Goal: Task Accomplishment & Management: Manage account settings

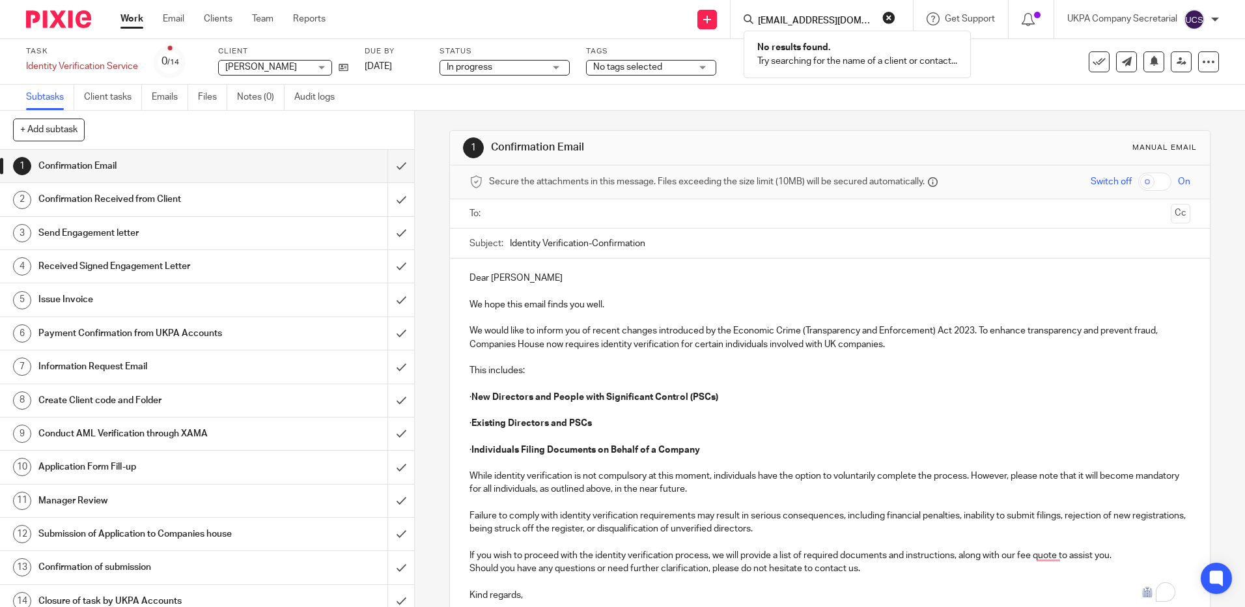
type input "asd@bossguns.com"
click at [962, 204] on ul at bounding box center [830, 213] width 680 height 21
click at [776, 19] on input "Search" at bounding box center [815, 22] width 117 height 12
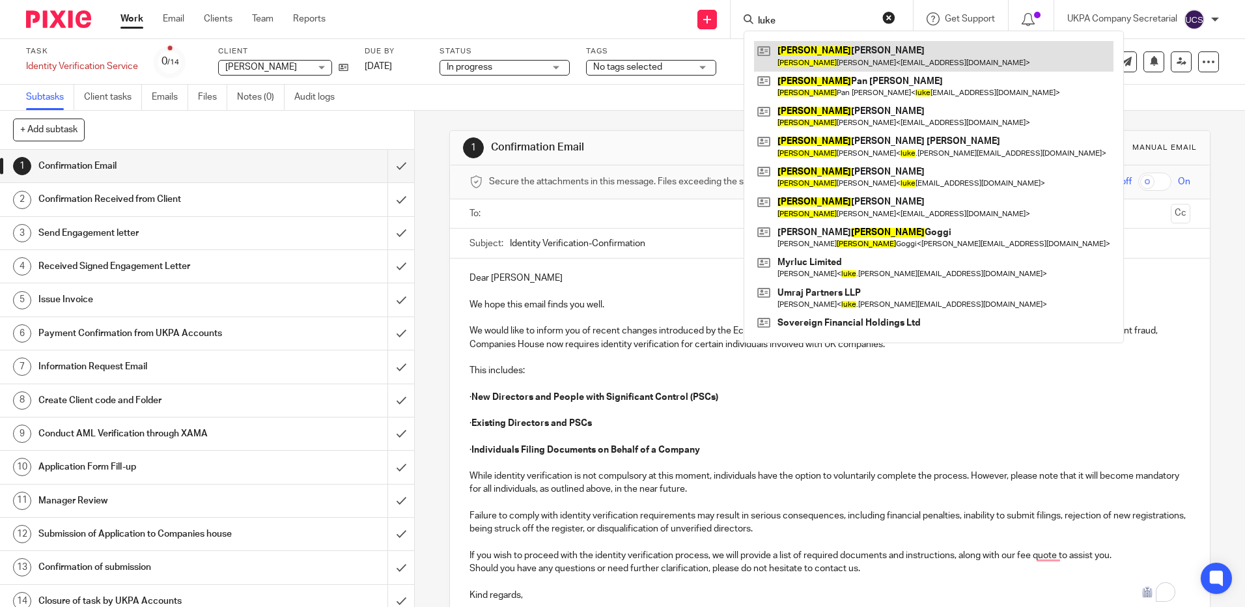
type input "luke"
click at [863, 48] on link at bounding box center [933, 56] width 359 height 30
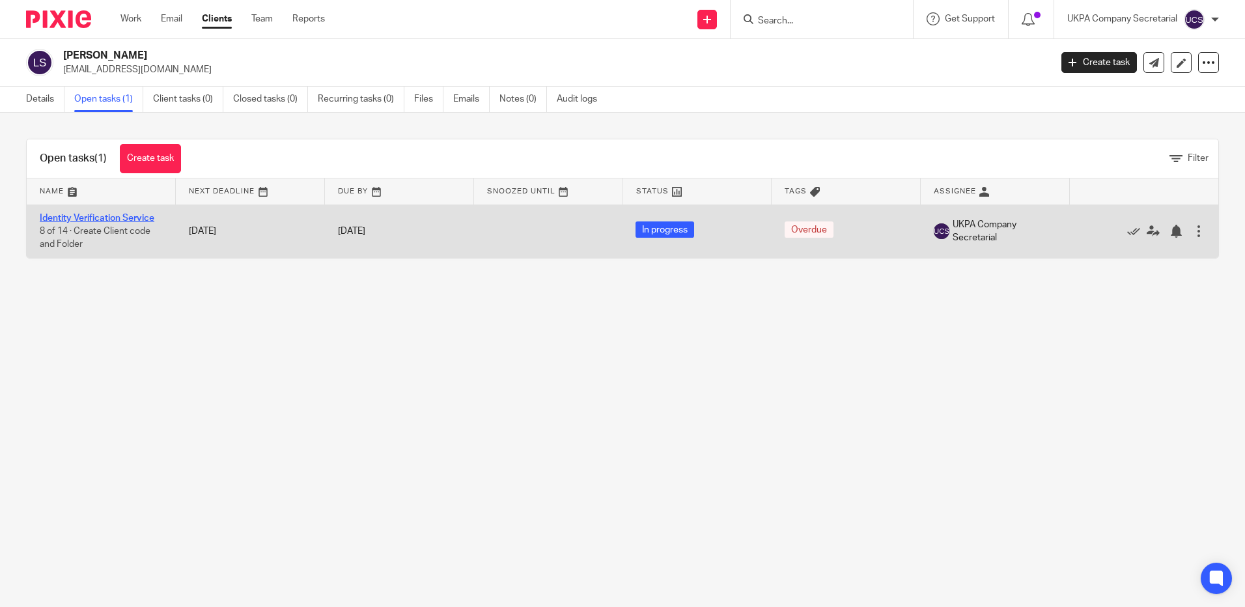
click at [91, 218] on link "Identity Verification Service" at bounding box center [97, 218] width 115 height 9
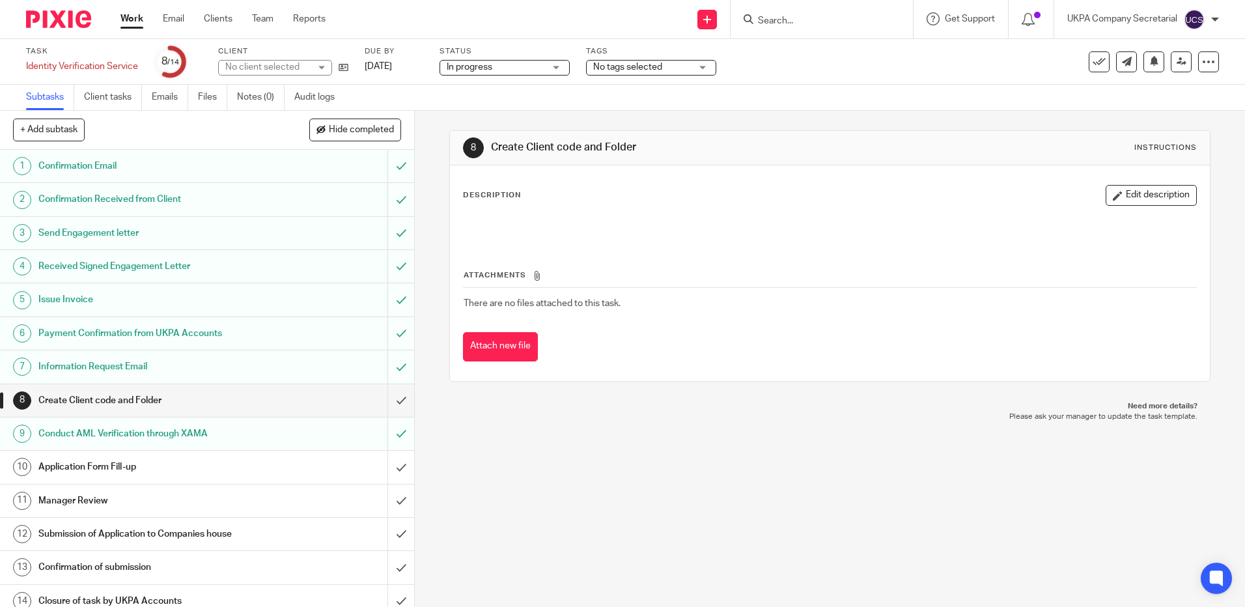
scroll to position [11, 0]
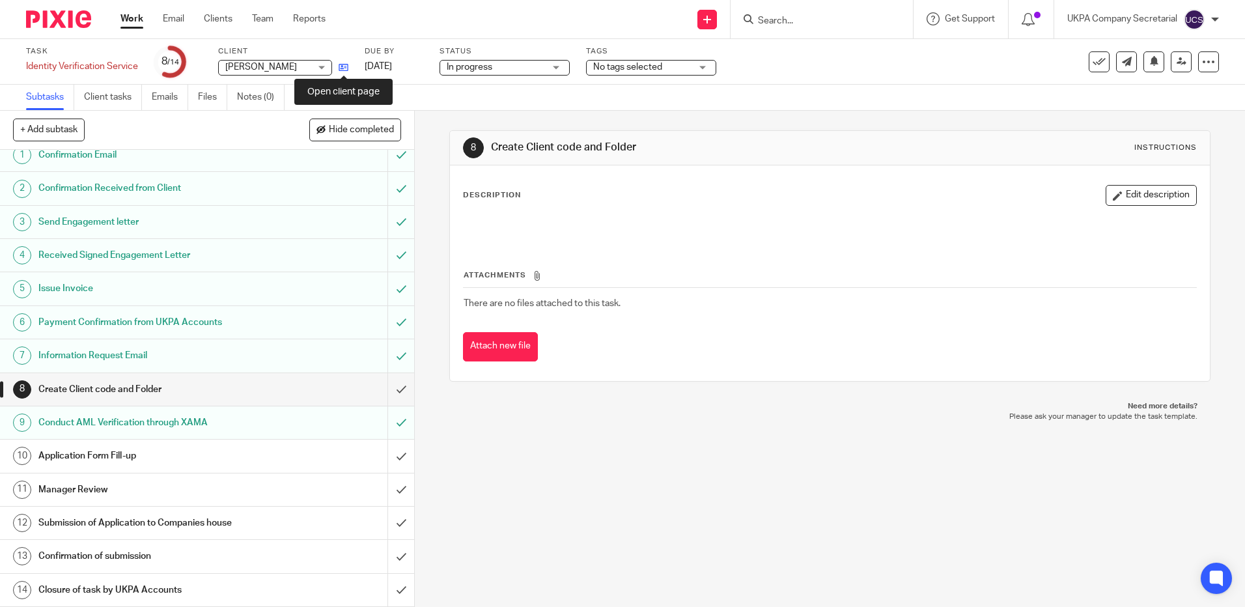
click at [344, 72] on icon at bounding box center [344, 68] width 10 height 10
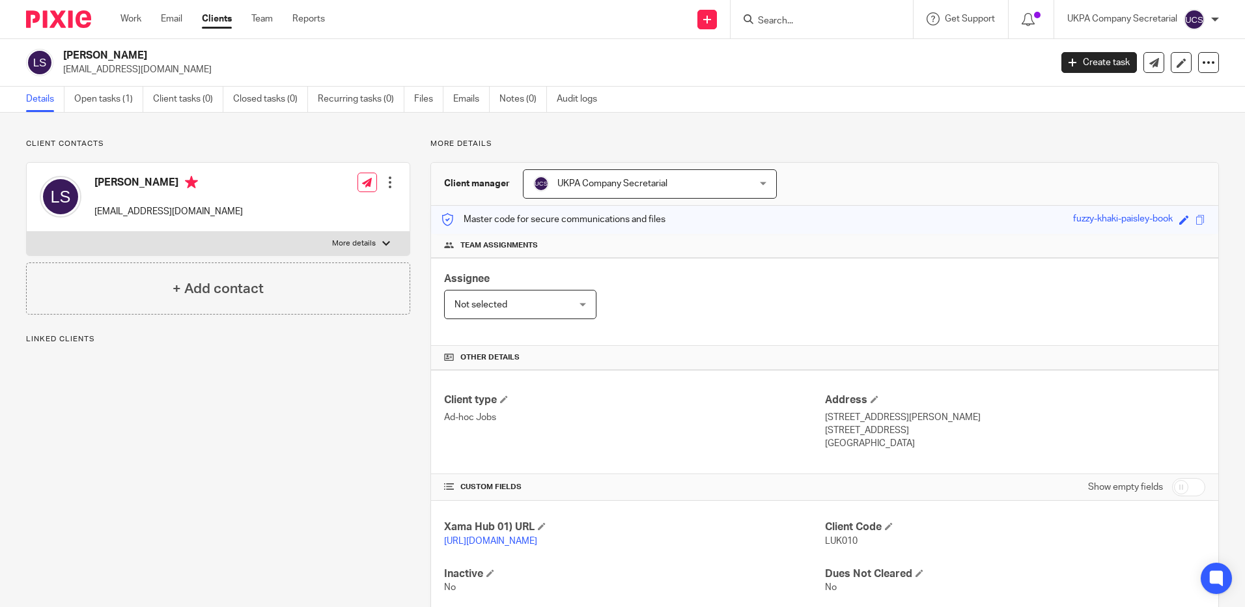
drag, startPoint x: 63, startPoint y: 70, endPoint x: 191, endPoint y: 79, distance: 128.6
click at [191, 79] on div "Luke Edward Sergeant lesarge@hotmail.co.uk Create task Update from Companies Ho…" at bounding box center [622, 63] width 1245 height 48
copy p "lesarge@hotmail.co.uk"
drag, startPoint x: 239, startPoint y: 66, endPoint x: 200, endPoint y: 73, distance: 39.7
click at [239, 66] on p "lesarge@hotmail.co.uk" at bounding box center [552, 69] width 979 height 13
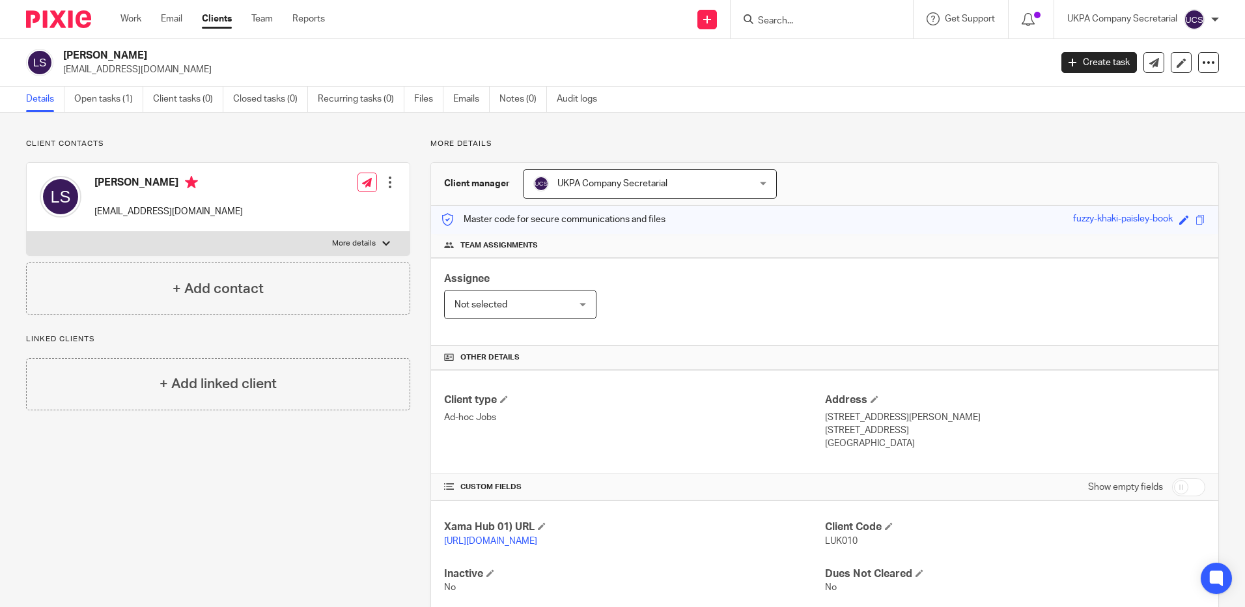
drag, startPoint x: 60, startPoint y: 70, endPoint x: 167, endPoint y: 72, distance: 106.8
click at [167, 72] on div "Luke Edward Sergeant lesarge@hotmail.co.uk" at bounding box center [534, 62] width 1016 height 27
copy p "lesarge@hotmail.co.uk"
click at [824, 21] on input "Search" at bounding box center [815, 22] width 117 height 12
paste input "richard@mhmf.co.uk"
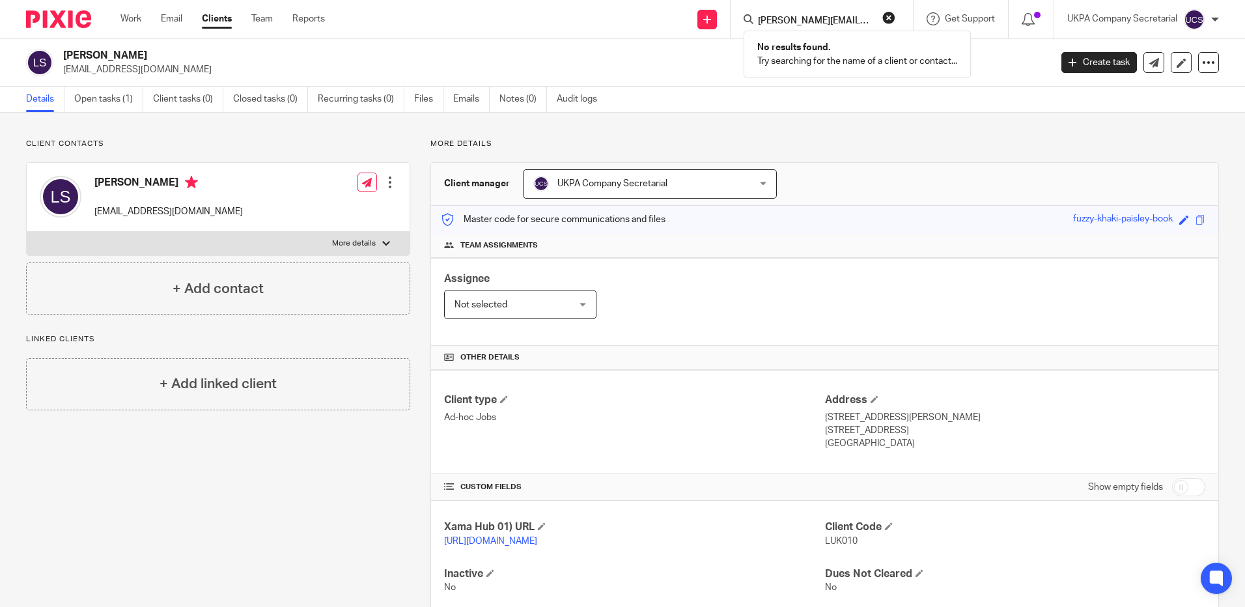
type input "richard@mhmf.co.uk"
click at [217, 25] on link "Clients" at bounding box center [217, 18] width 30 height 13
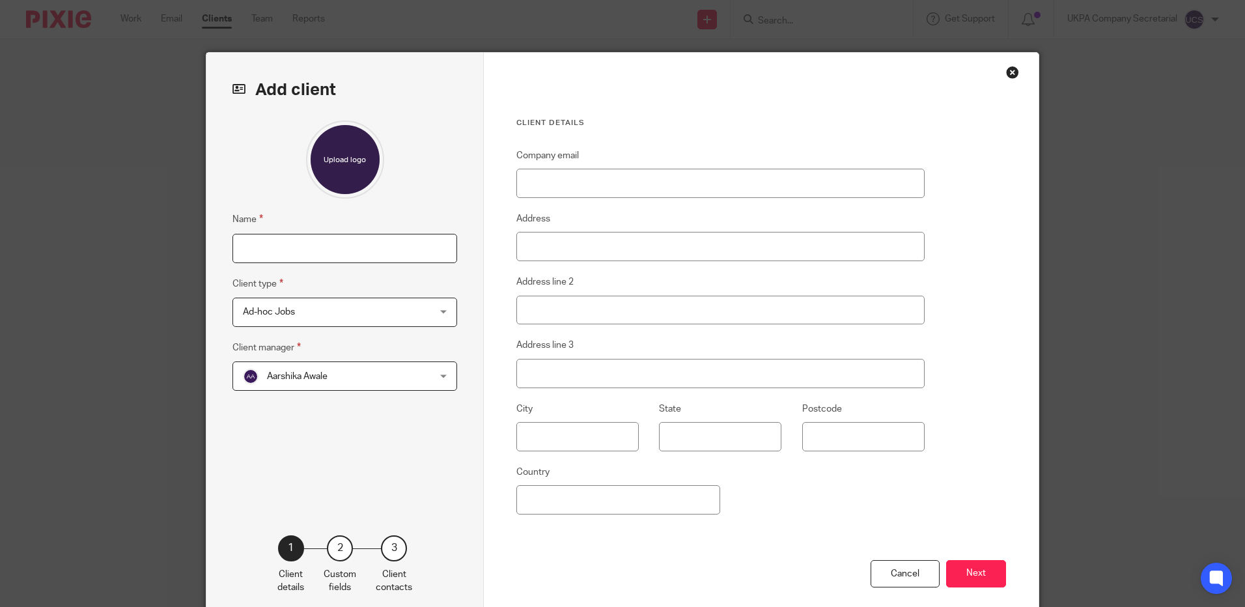
click at [341, 255] on input "Name" at bounding box center [344, 248] width 225 height 29
type input "[PERSON_NAME]"
click at [615, 176] on input "Company email" at bounding box center [720, 183] width 408 height 29
paste input "[EMAIL_ADDRESS][DOMAIN_NAME]"
type input "[EMAIL_ADDRESS][DOMAIN_NAME]"
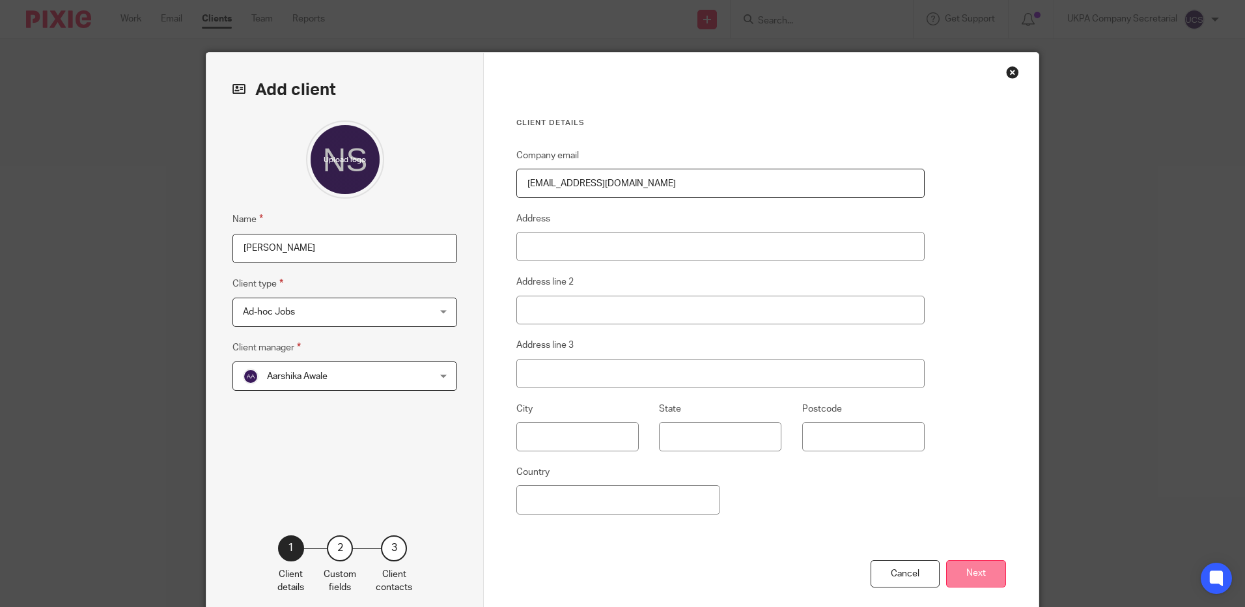
click at [960, 573] on button "Next" at bounding box center [976, 574] width 60 height 28
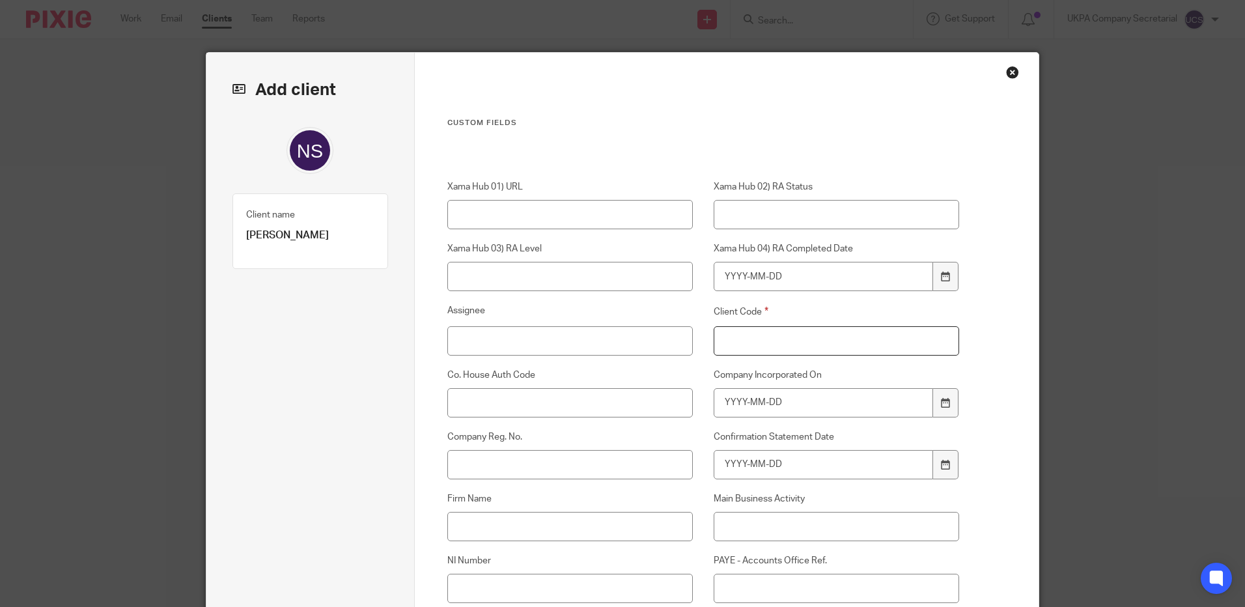
click at [768, 338] on input "Client Code" at bounding box center [837, 340] width 246 height 29
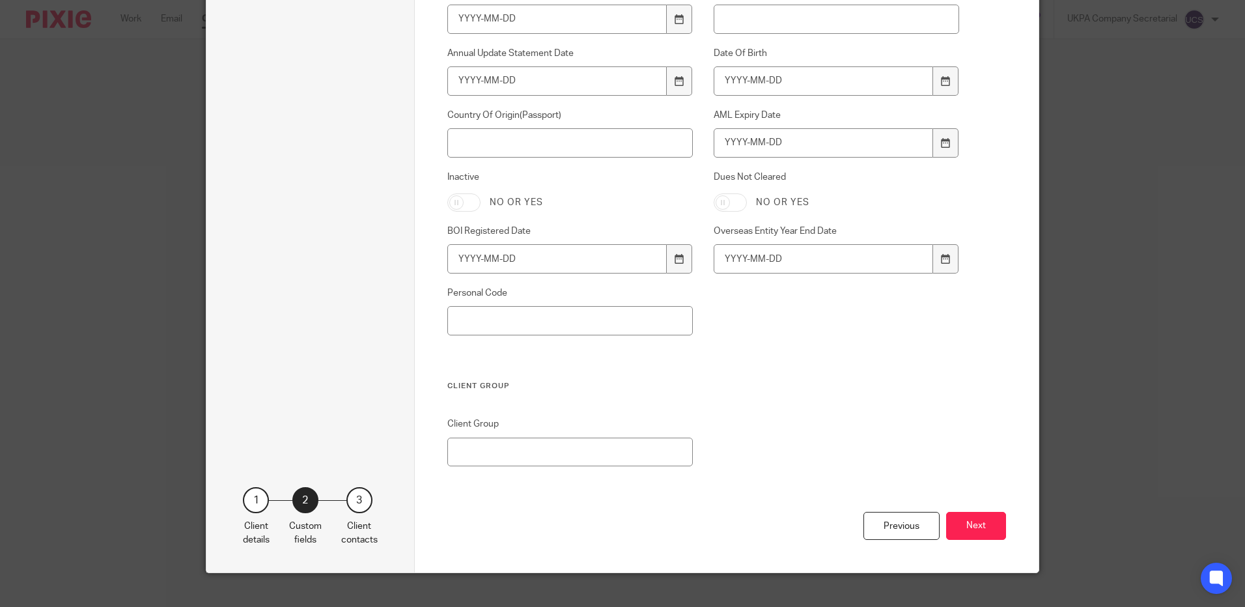
scroll to position [897, 0]
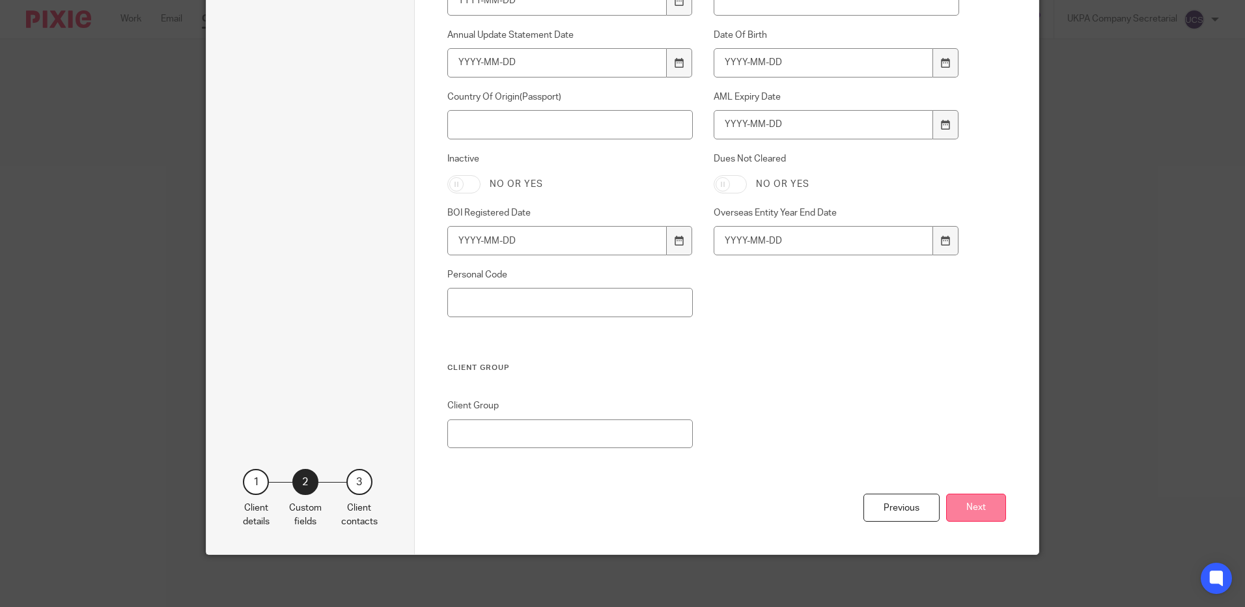
type input "00"
click at [983, 503] on button "Next" at bounding box center [976, 508] width 60 height 28
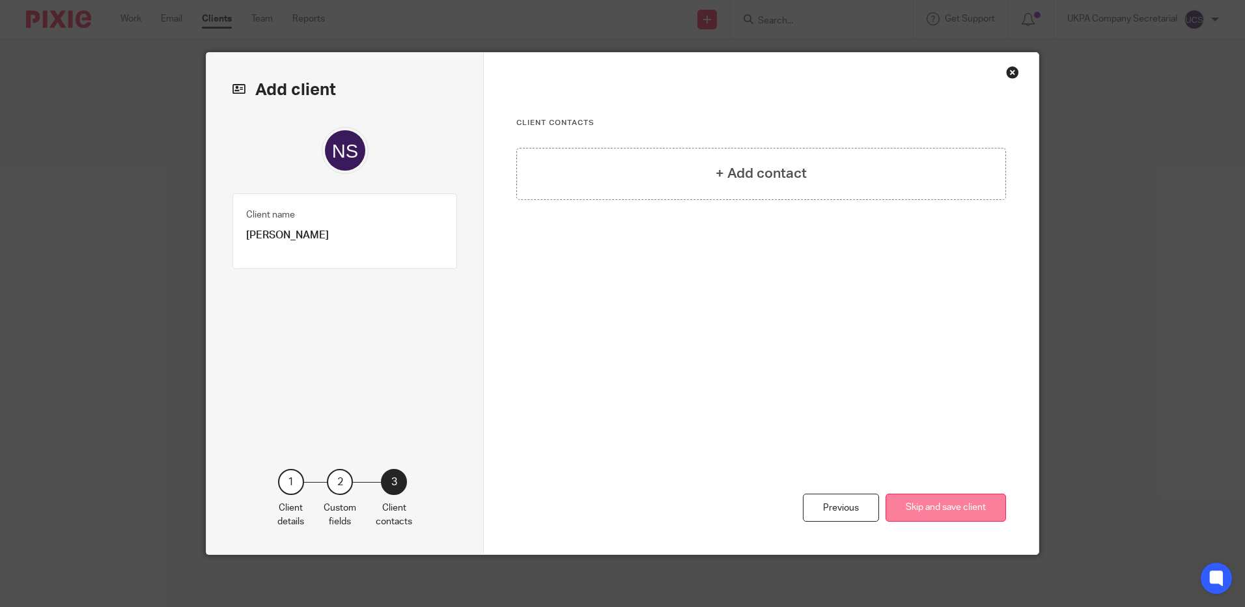
click at [940, 514] on button "Skip and save client" at bounding box center [946, 508] width 120 height 28
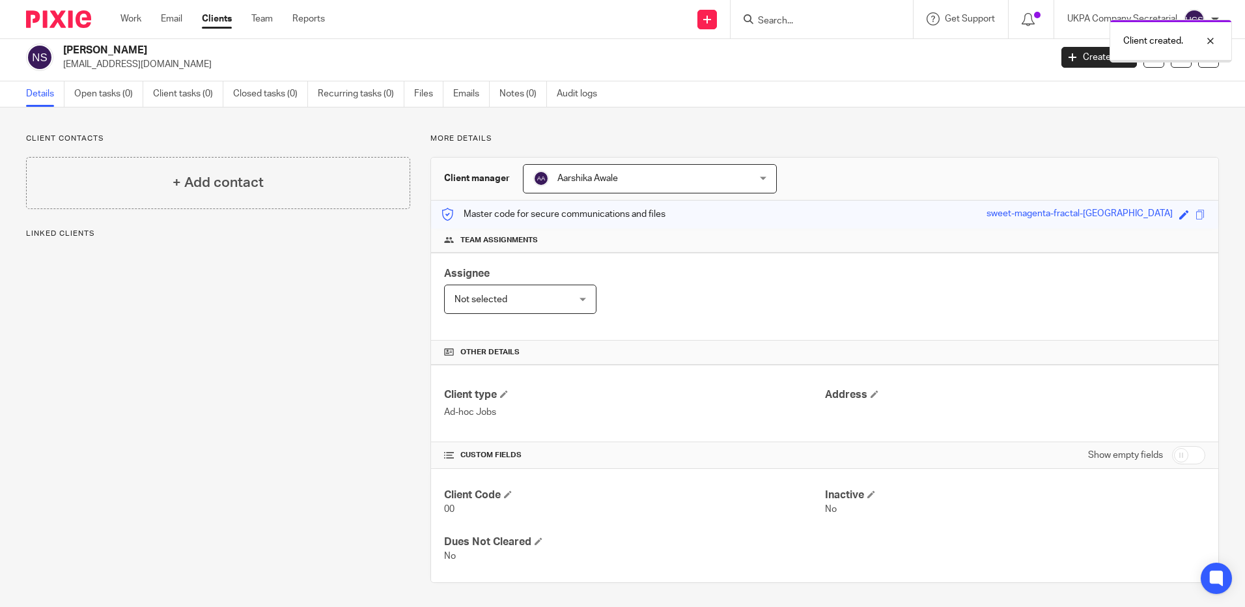
scroll to position [7, 0]
click at [755, 171] on div "Aarshika Awale Aarshika Awale" at bounding box center [650, 176] width 254 height 29
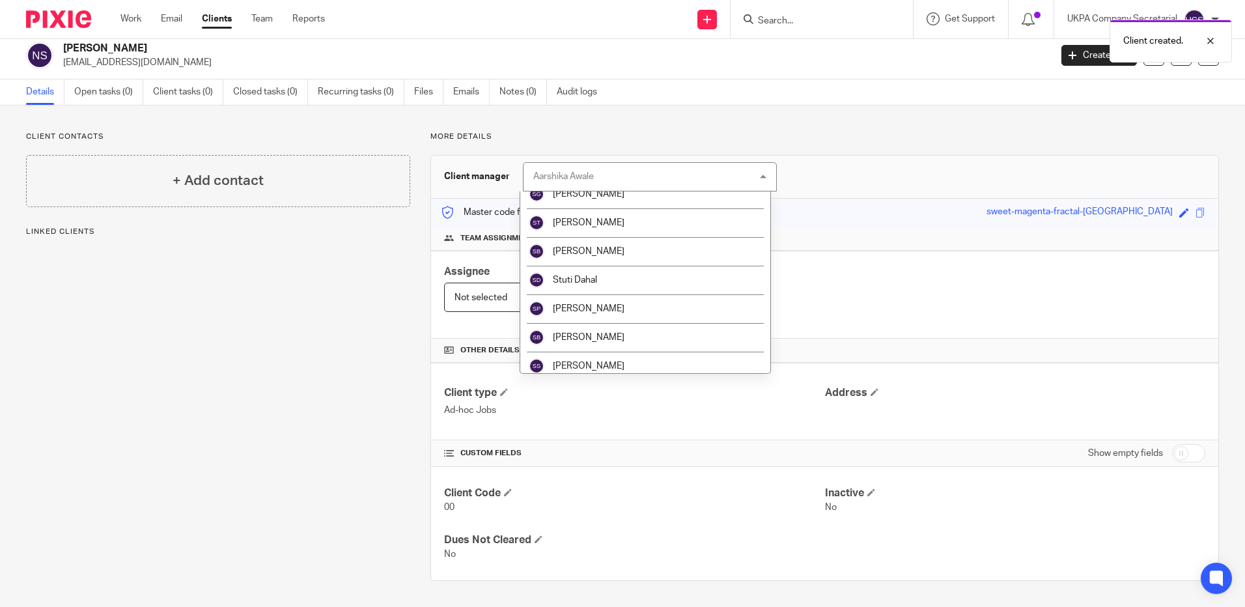
scroll to position [2110, 0]
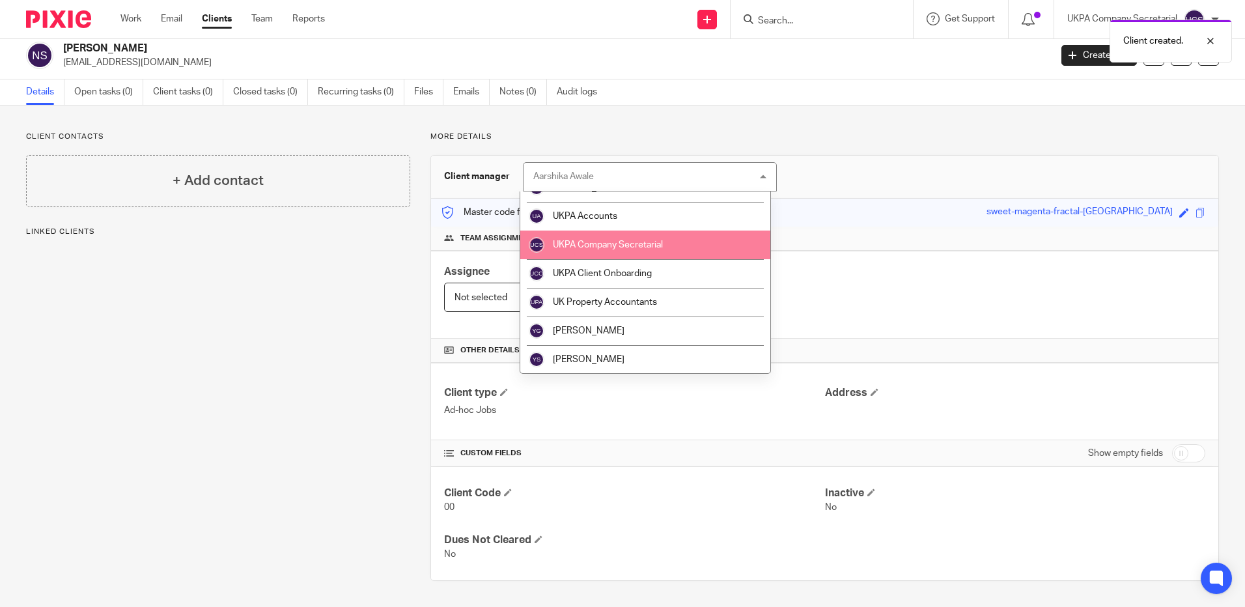
click at [639, 245] on span "UKPA Company Secretarial" at bounding box center [608, 244] width 110 height 9
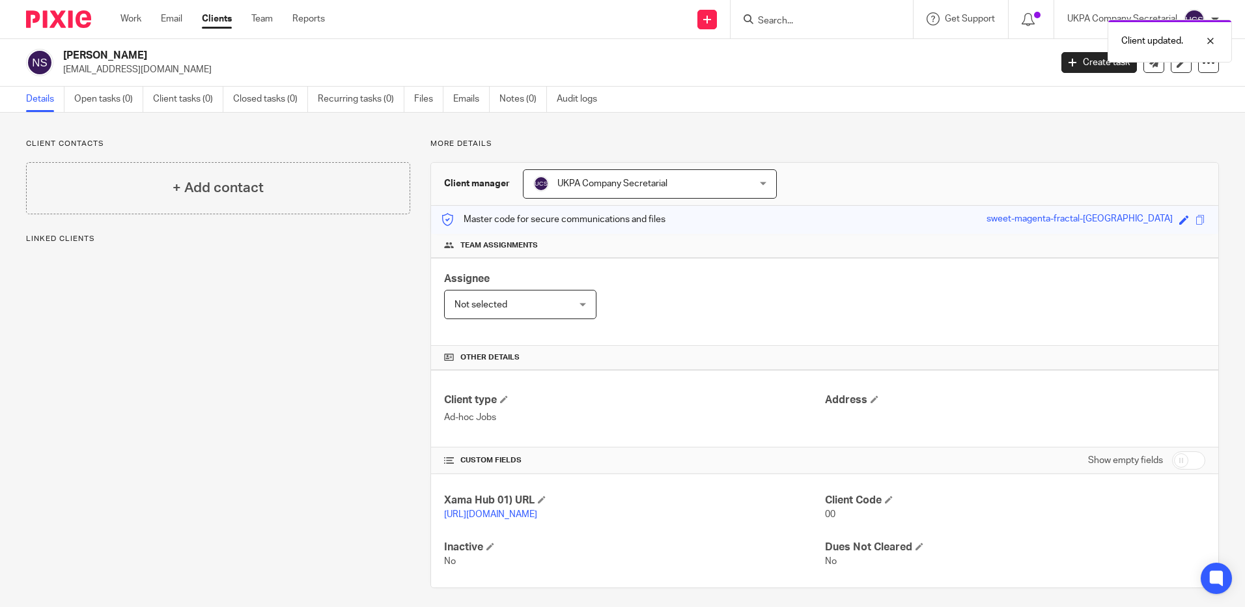
drag, startPoint x: 63, startPoint y: 51, endPoint x: 143, endPoint y: 53, distance: 80.8
click at [143, 53] on div "Noah Shacham ns1079@protonmail.com" at bounding box center [534, 62] width 1016 height 27
copy h2 "[PERSON_NAME]"
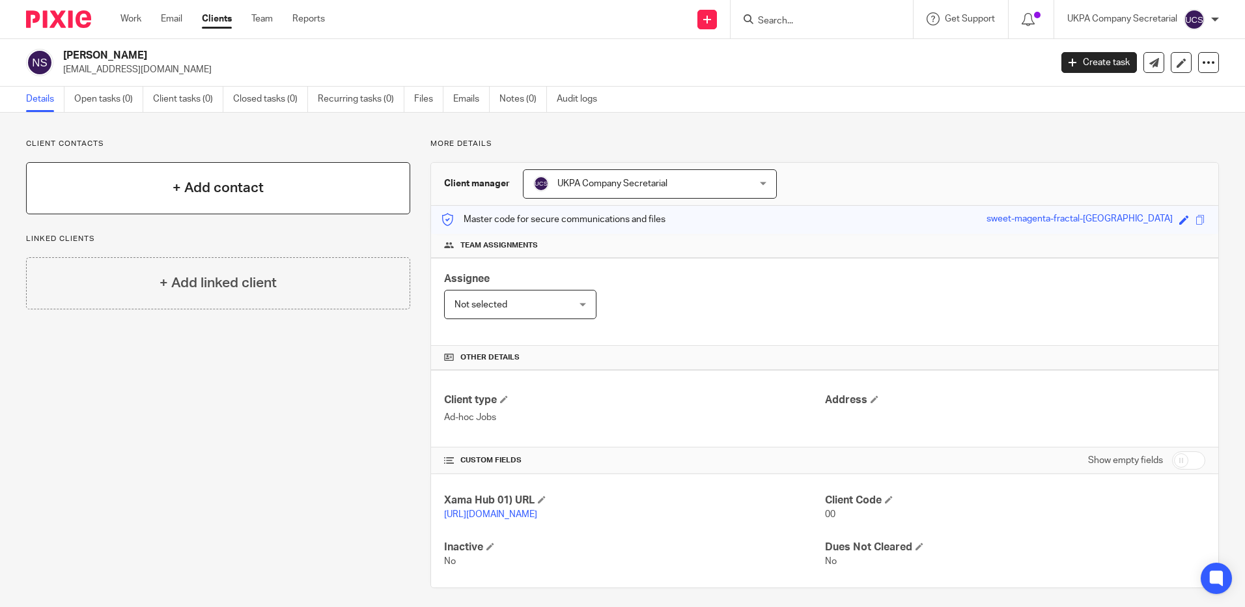
click at [214, 188] on h4 "+ Add contact" at bounding box center [218, 188] width 91 height 20
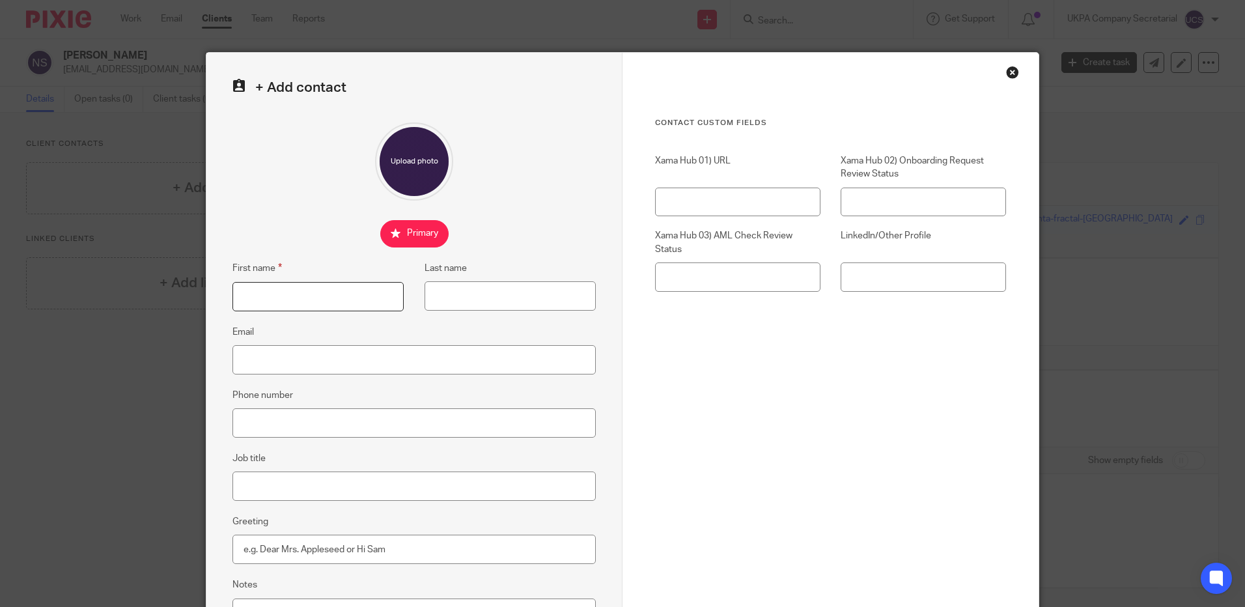
click at [275, 298] on input "First name" at bounding box center [317, 296] width 171 height 29
type input "Noah"
type input "Shacham"
type input "[EMAIL_ADDRESS][DOMAIN_NAME]"
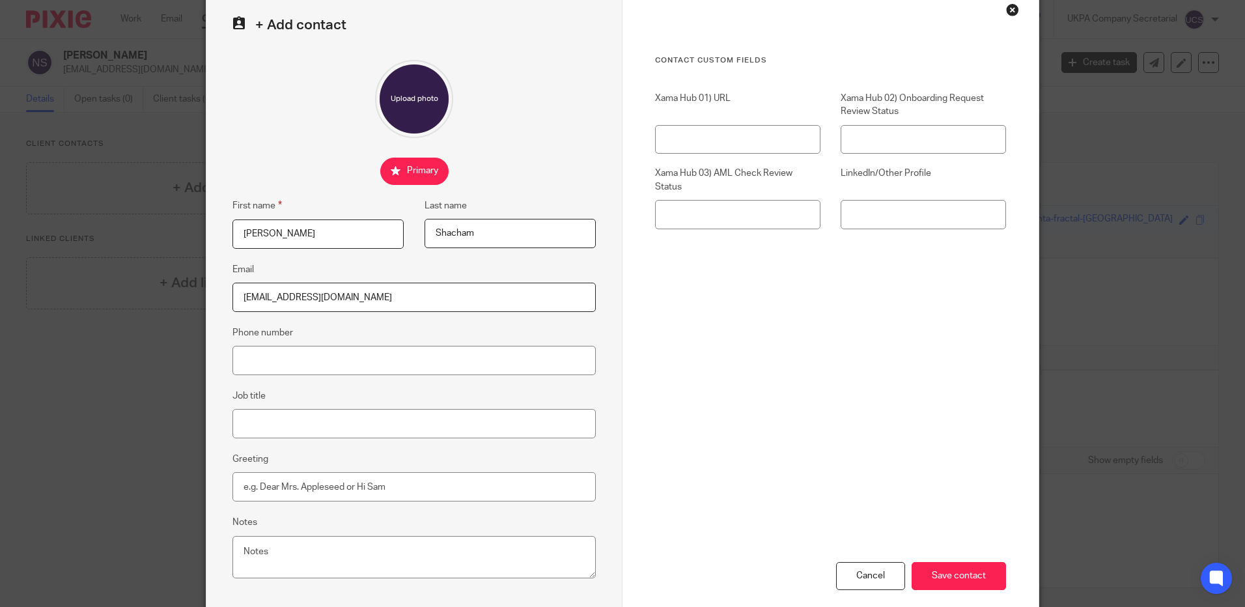
scroll to position [131, 0]
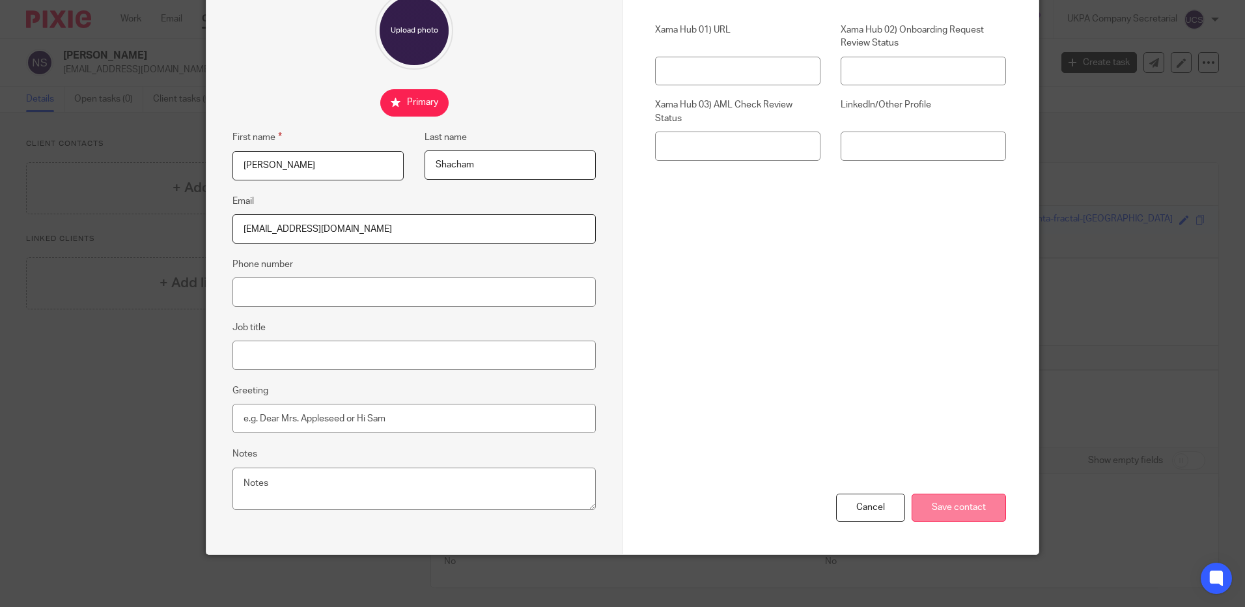
click at [925, 509] on input "Save contact" at bounding box center [959, 508] width 94 height 28
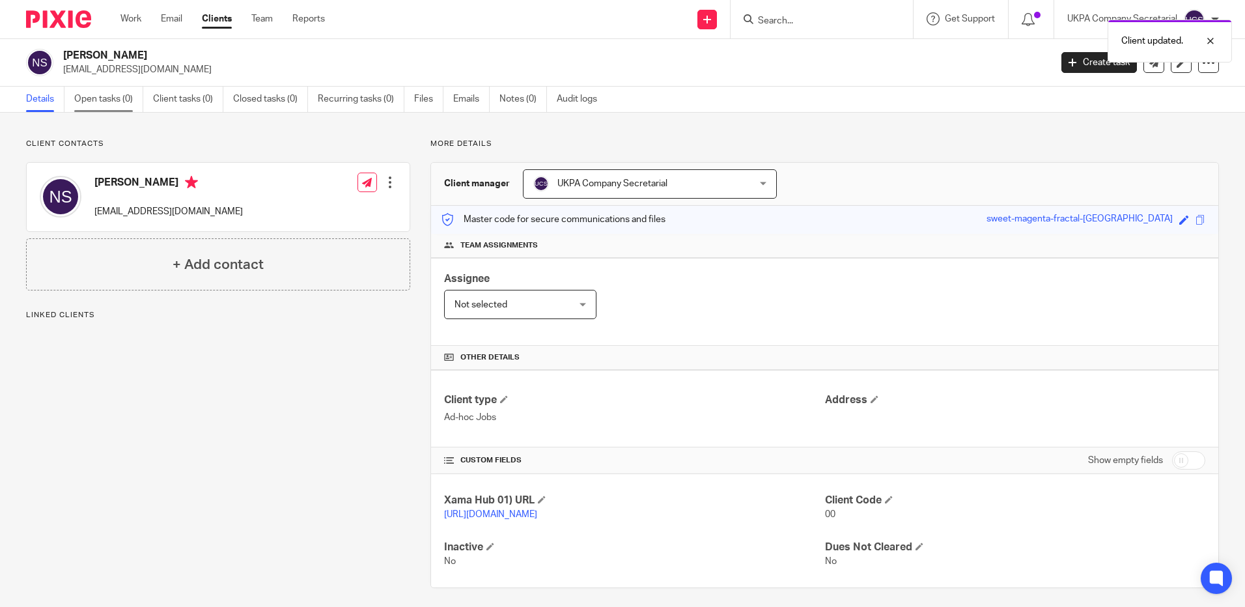
click at [99, 90] on link "Open tasks (0)" at bounding box center [108, 99] width 69 height 25
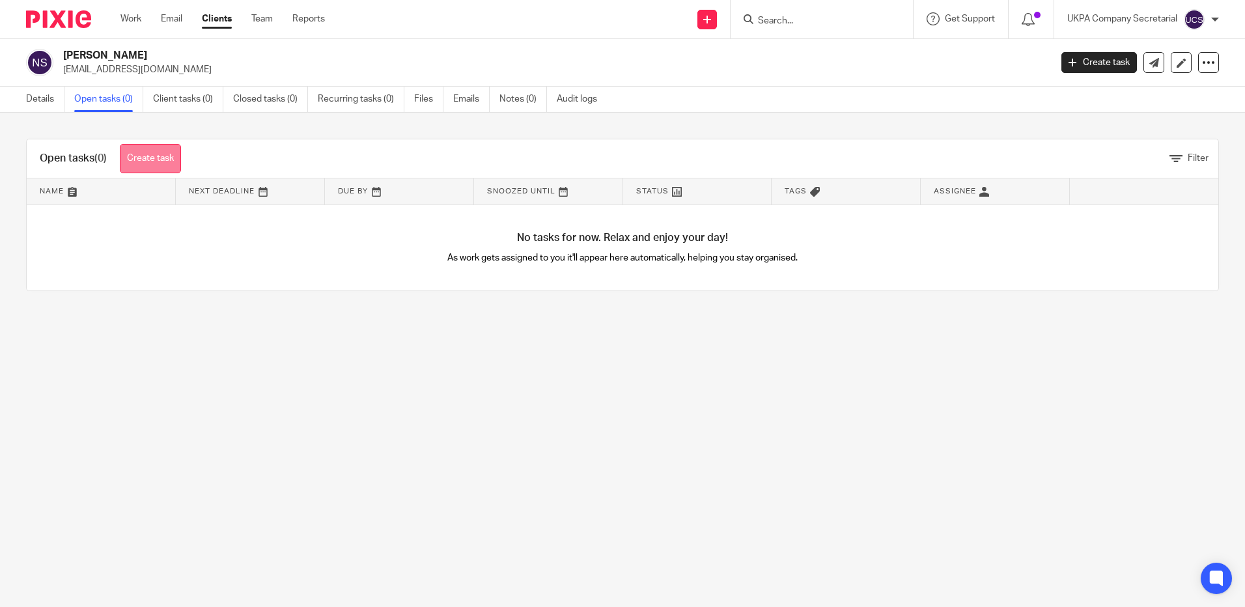
click at [133, 156] on link "Create task" at bounding box center [150, 158] width 61 height 29
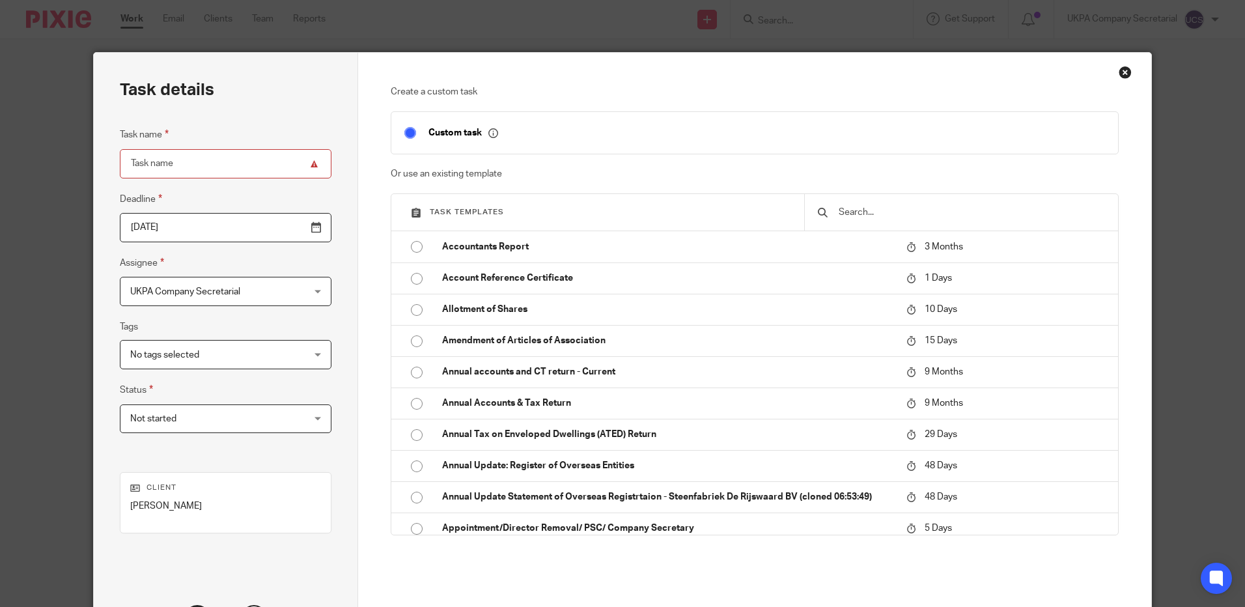
click at [903, 209] on input "text" at bounding box center [971, 212] width 268 height 14
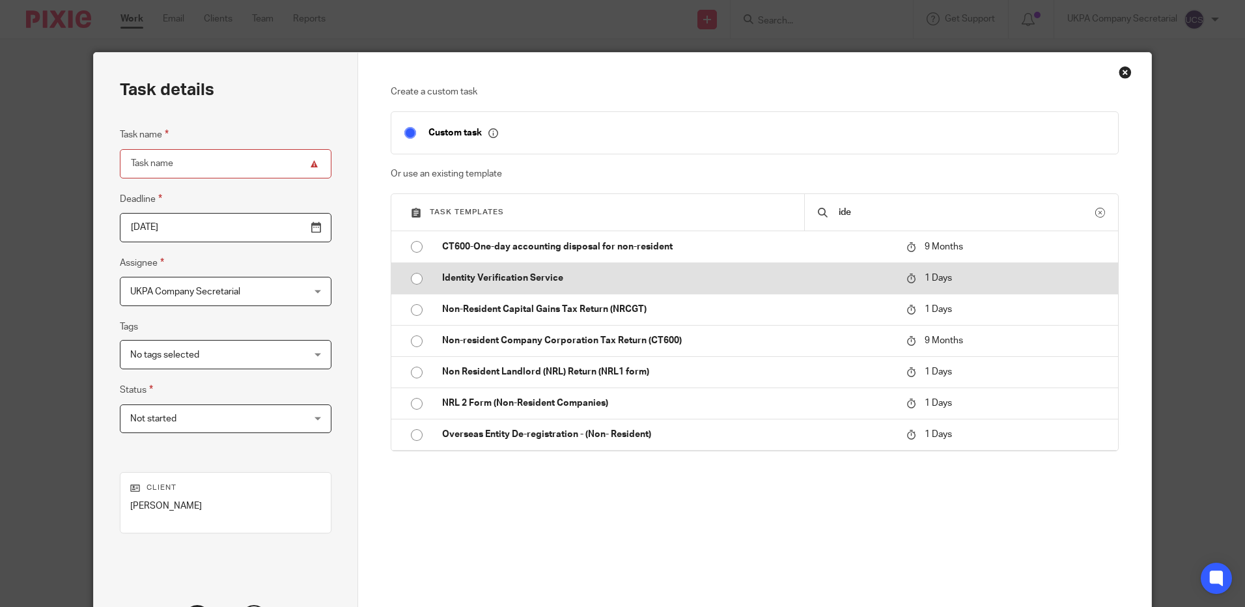
type input "ide"
click at [569, 272] on p "Identity Verification Service" at bounding box center [667, 278] width 451 height 13
type input "2025-09-23"
type input "Identity Verification Service"
checkbox input "false"
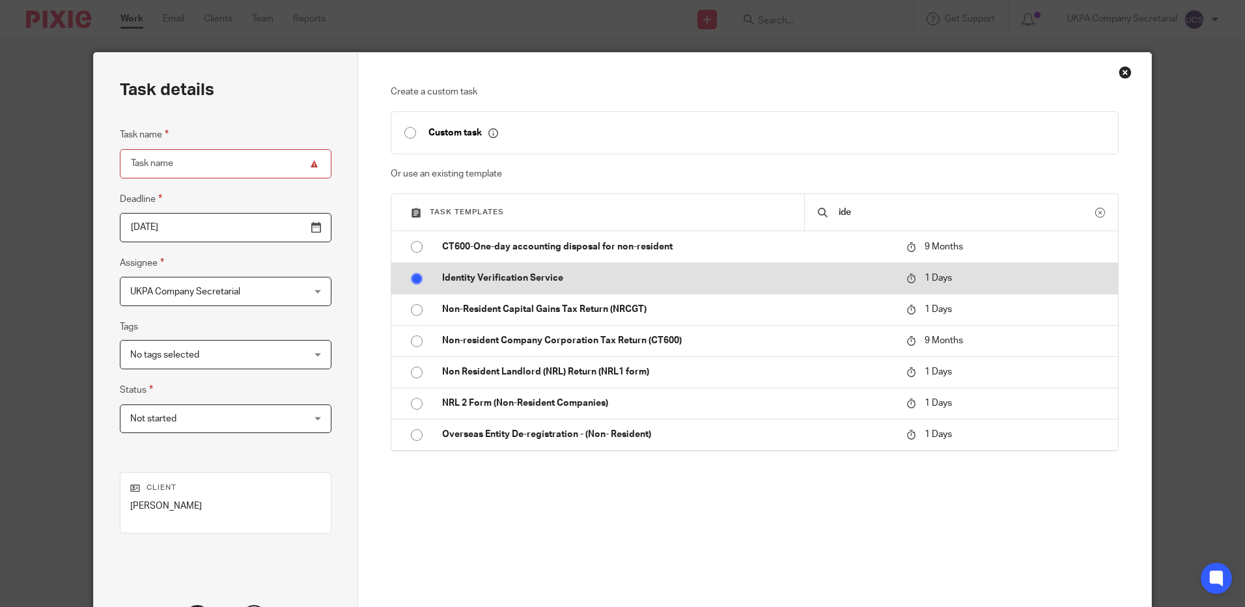
radio input "true"
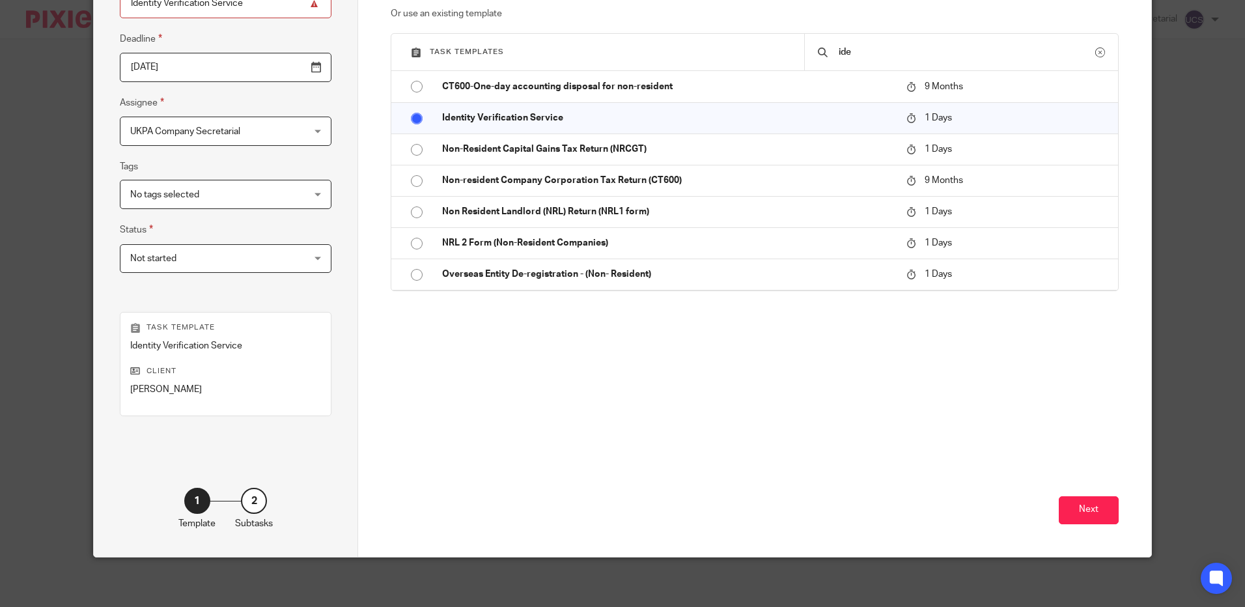
scroll to position [163, 0]
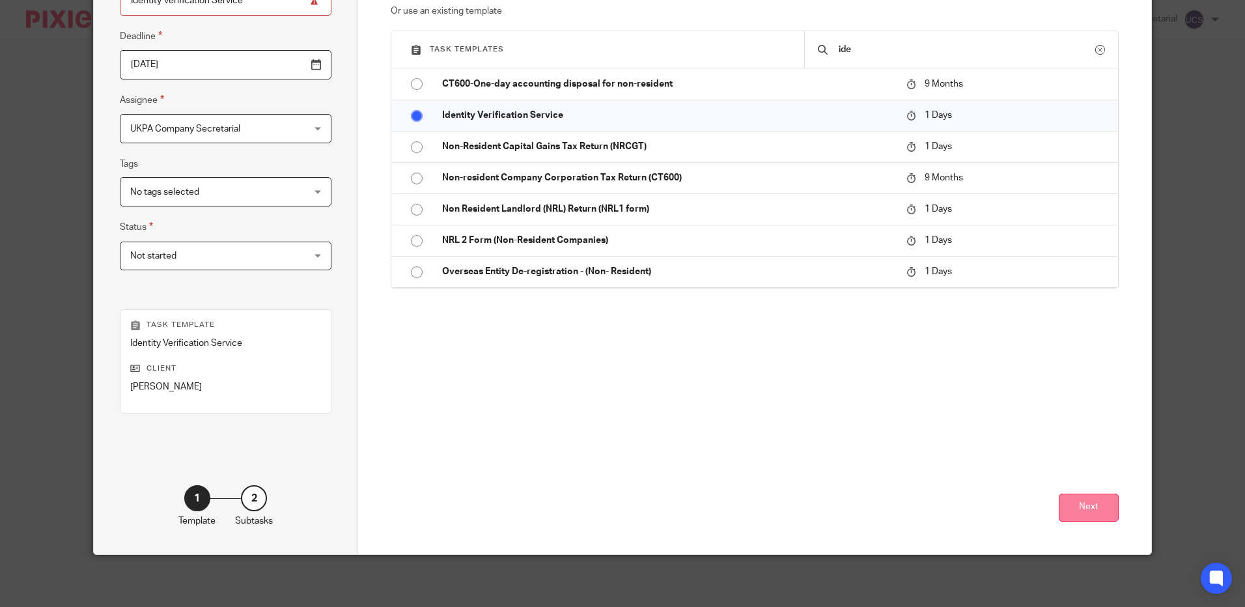
click at [1070, 506] on button "Next" at bounding box center [1089, 508] width 60 height 28
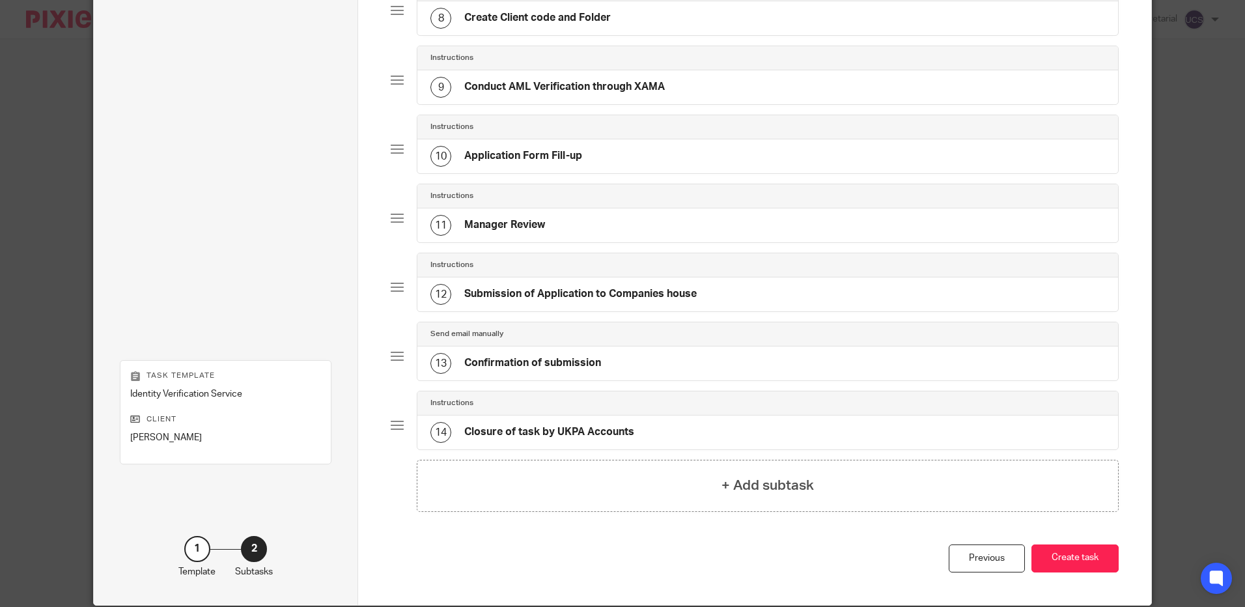
scroll to position [677, 0]
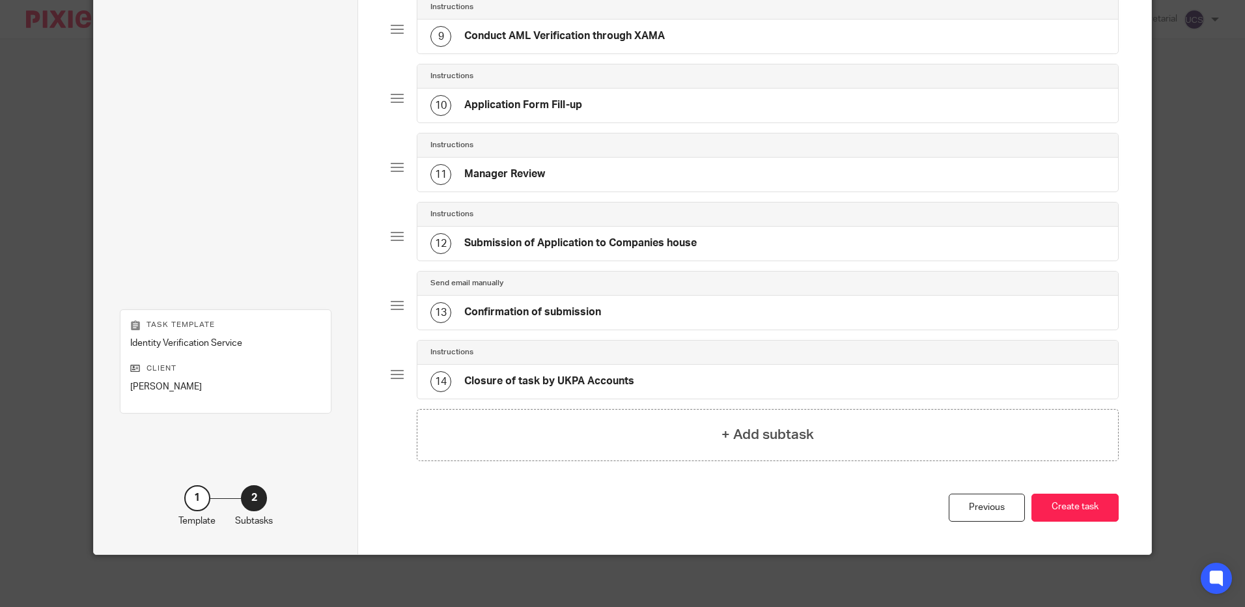
click at [1045, 506] on button "Create task" at bounding box center [1074, 508] width 87 height 28
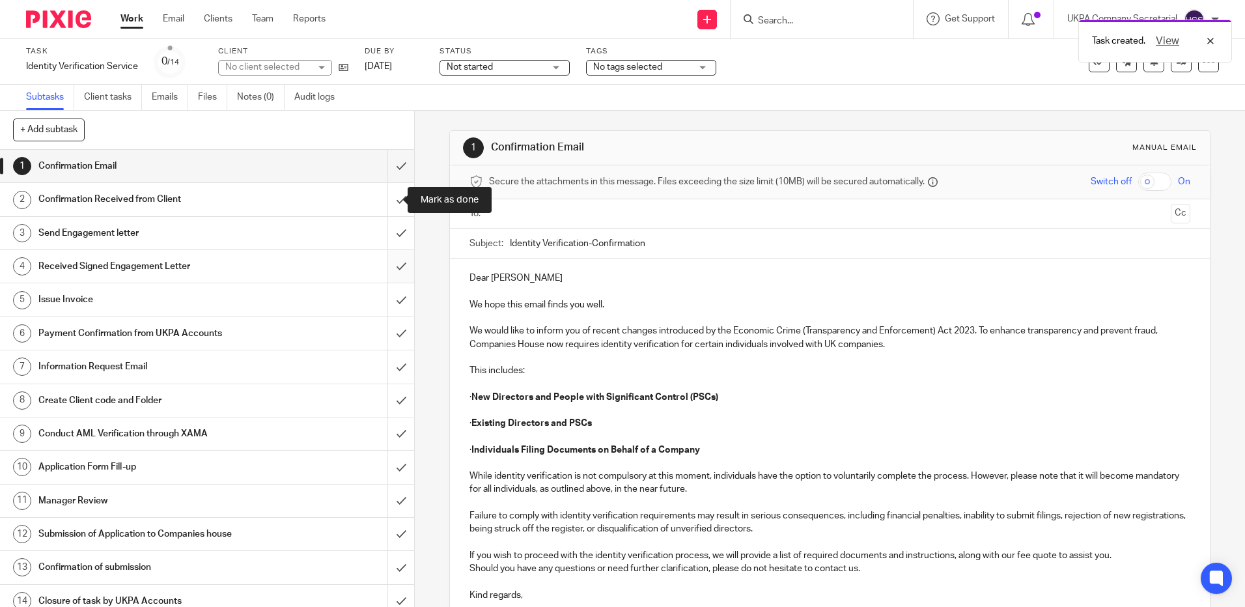
click at [380, 199] on input "submit" at bounding box center [207, 199] width 414 height 33
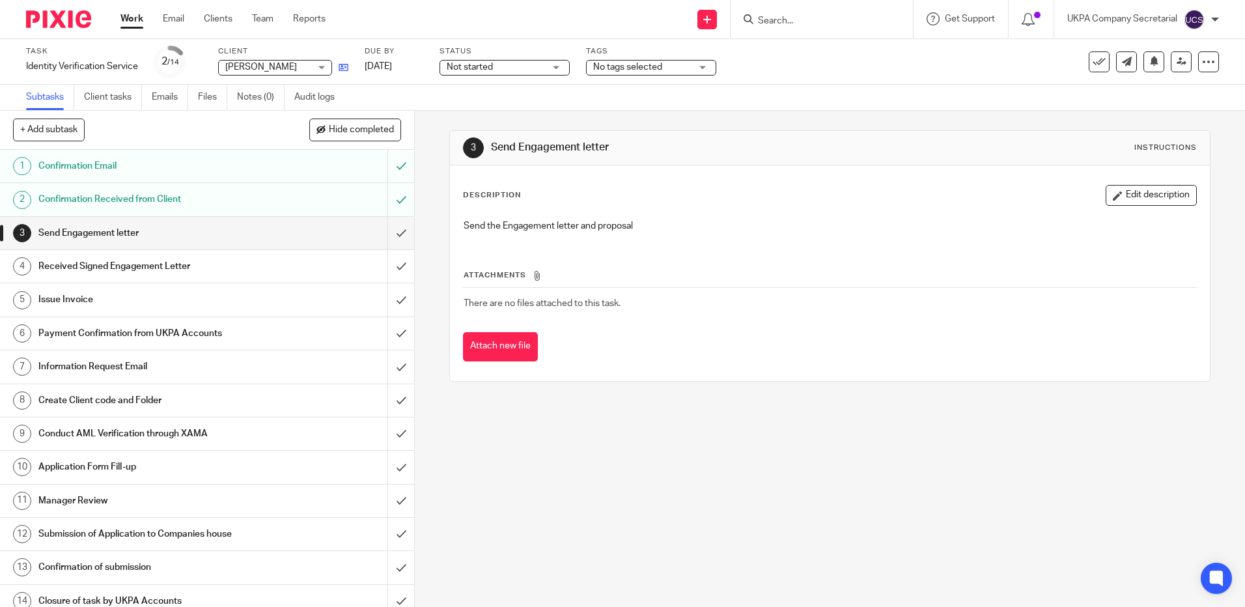
click at [338, 70] on link at bounding box center [340, 67] width 16 height 13
click at [778, 25] on input "Search" at bounding box center [815, 22] width 117 height 12
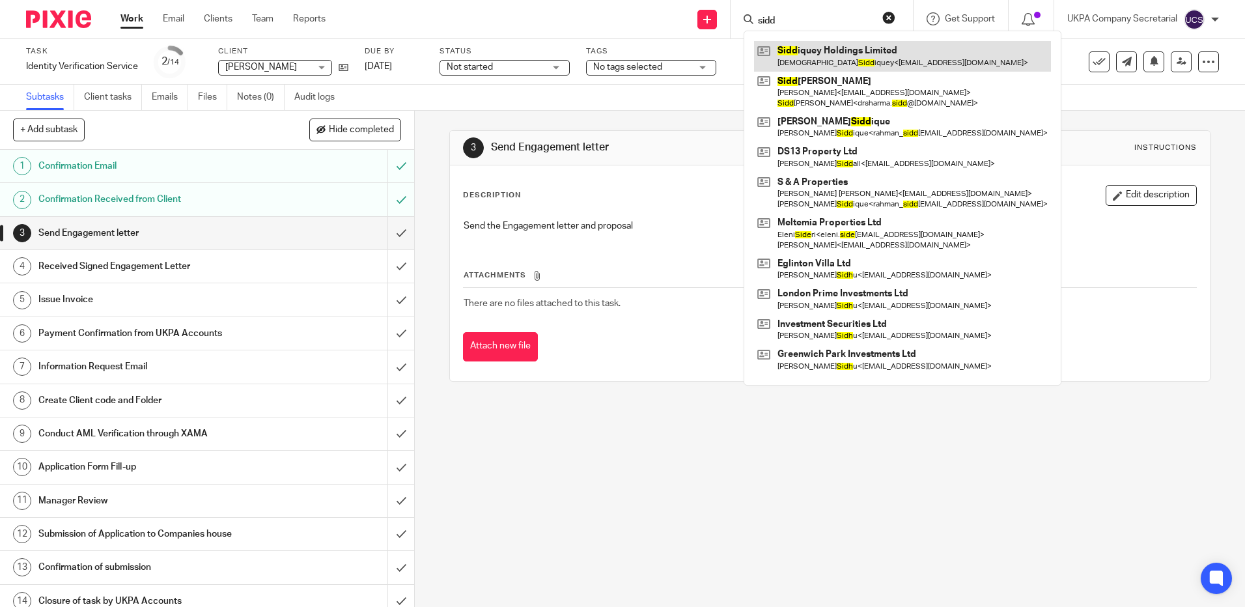
type input "sidd"
click at [820, 64] on link at bounding box center [902, 56] width 297 height 30
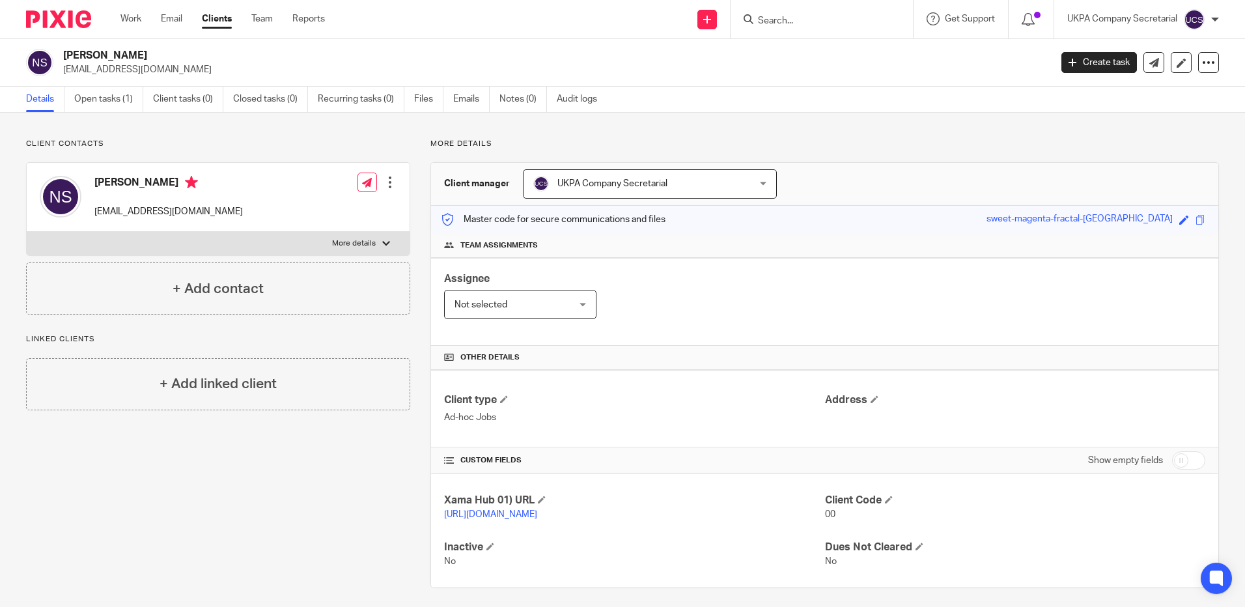
drag, startPoint x: 63, startPoint y: 70, endPoint x: 177, endPoint y: 69, distance: 114.6
click at [177, 69] on div "[PERSON_NAME] [EMAIL_ADDRESS][DOMAIN_NAME]" at bounding box center [534, 62] width 1016 height 27
copy p "[EMAIL_ADDRESS][DOMAIN_NAME]"
click at [660, 403] on h4 "Client type" at bounding box center [634, 400] width 380 height 14
click at [793, 23] on input "Search" at bounding box center [815, 22] width 117 height 12
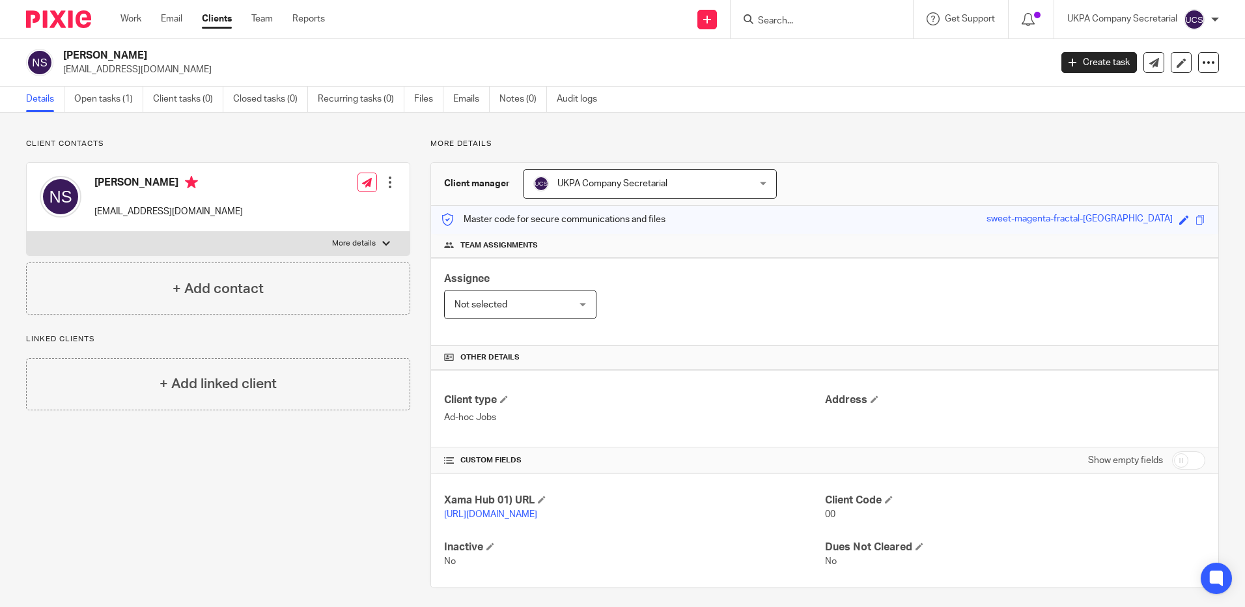
click at [817, 21] on input "Search" at bounding box center [815, 22] width 117 height 12
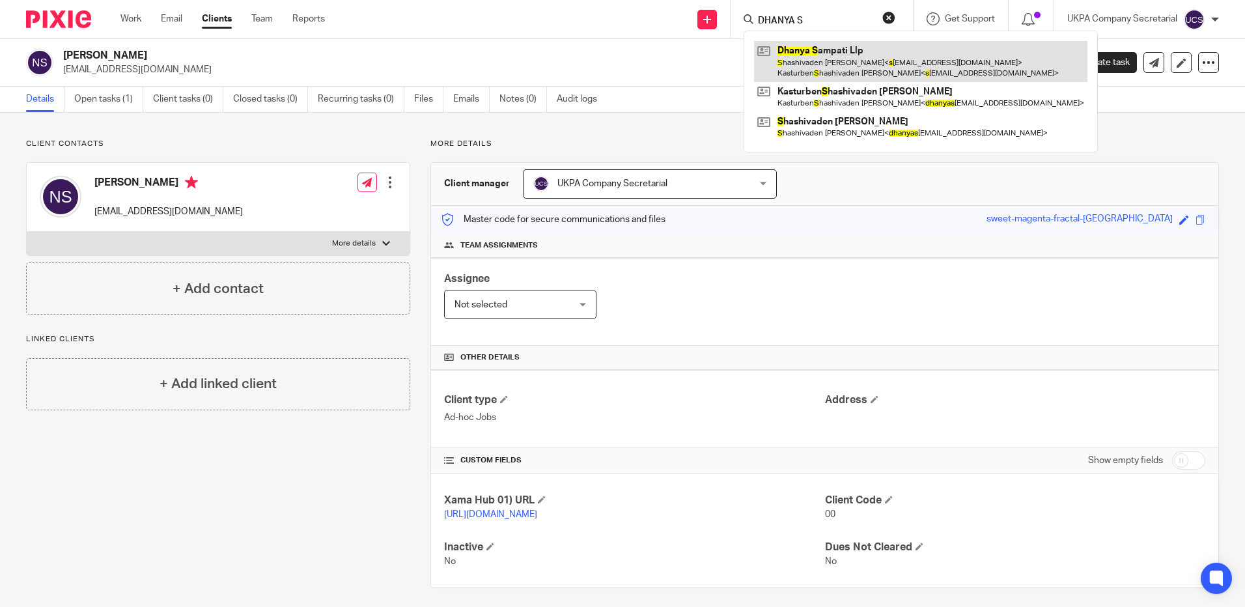
type input "DHANYA S"
click at [841, 55] on link at bounding box center [920, 61] width 333 height 40
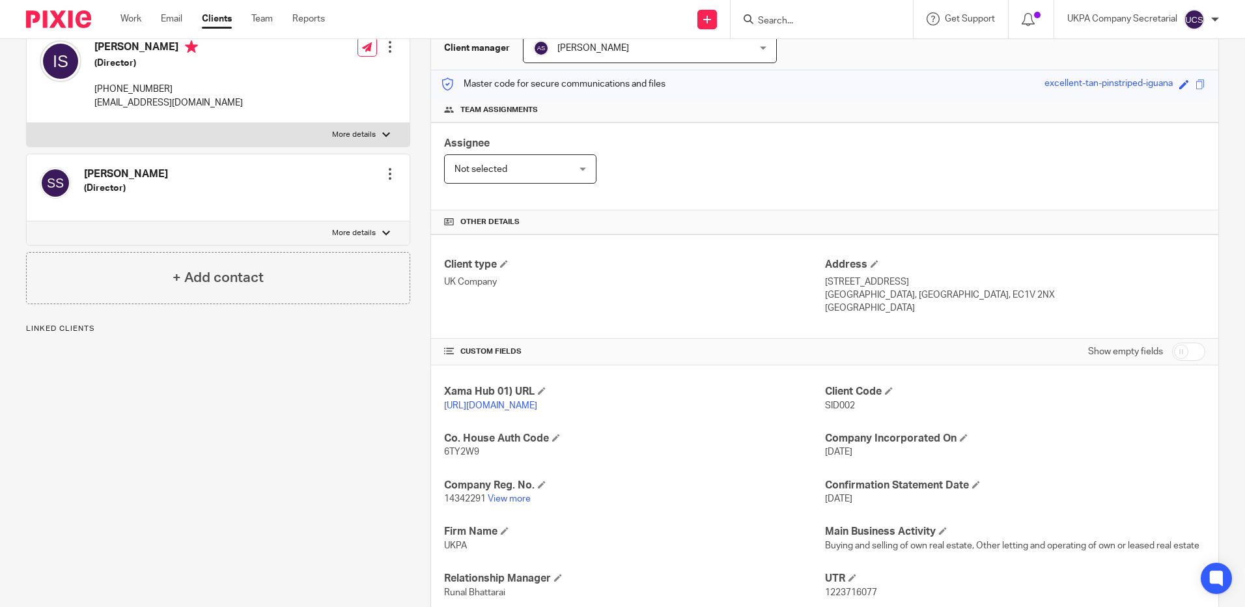
scroll to position [260, 0]
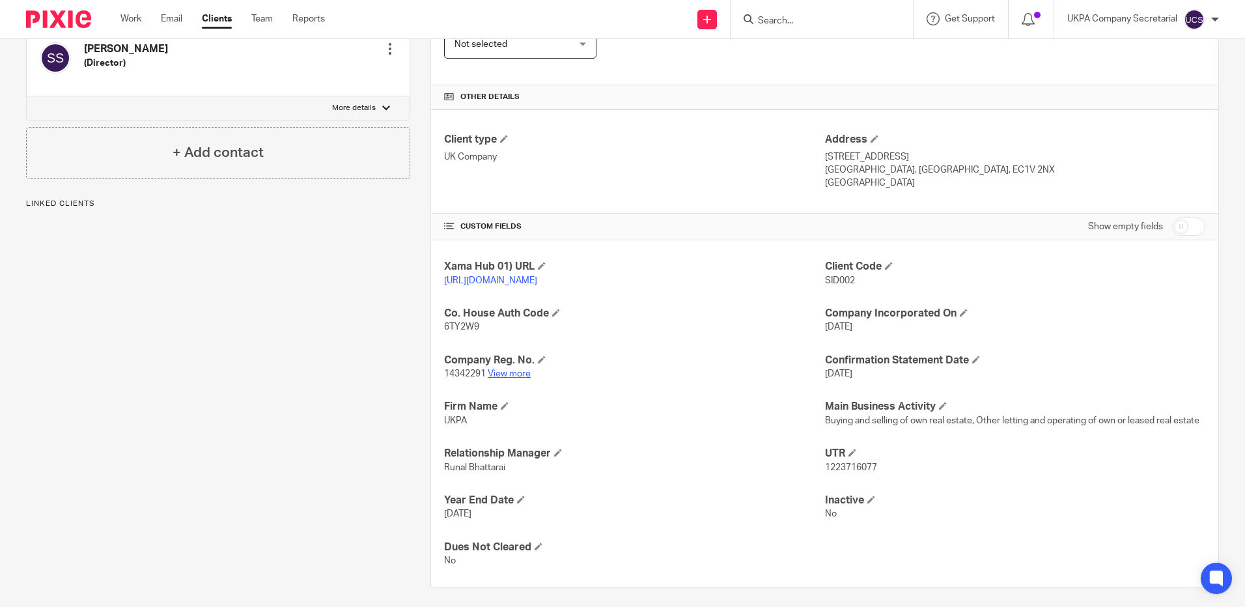
click at [510, 378] on link "View more" at bounding box center [509, 373] width 43 height 9
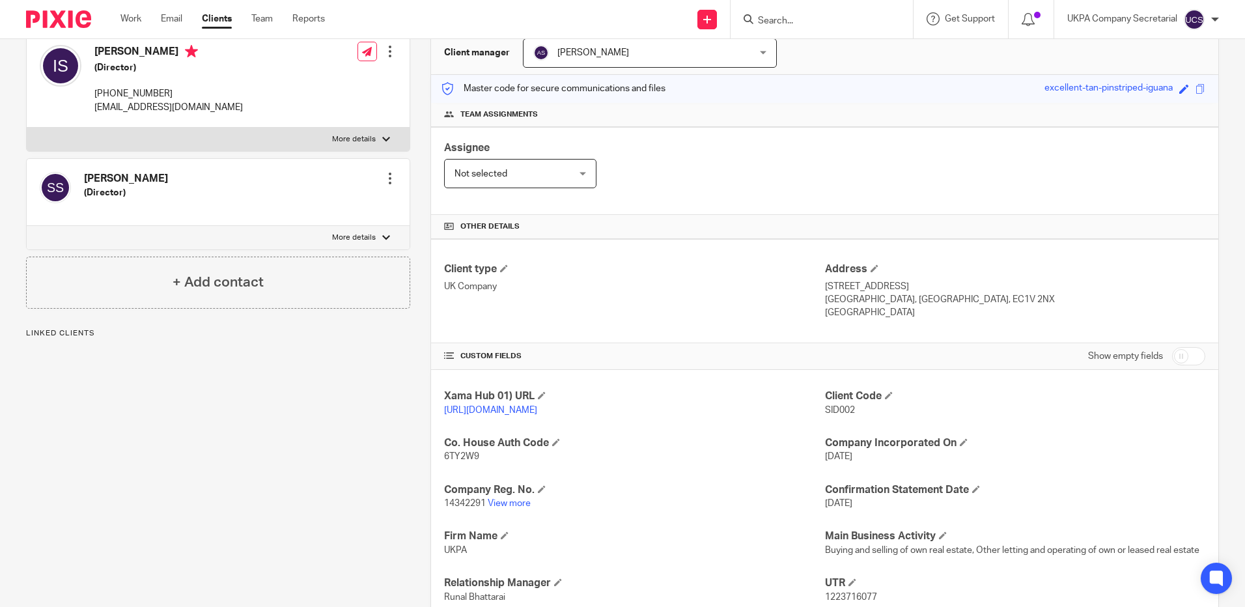
scroll to position [0, 0]
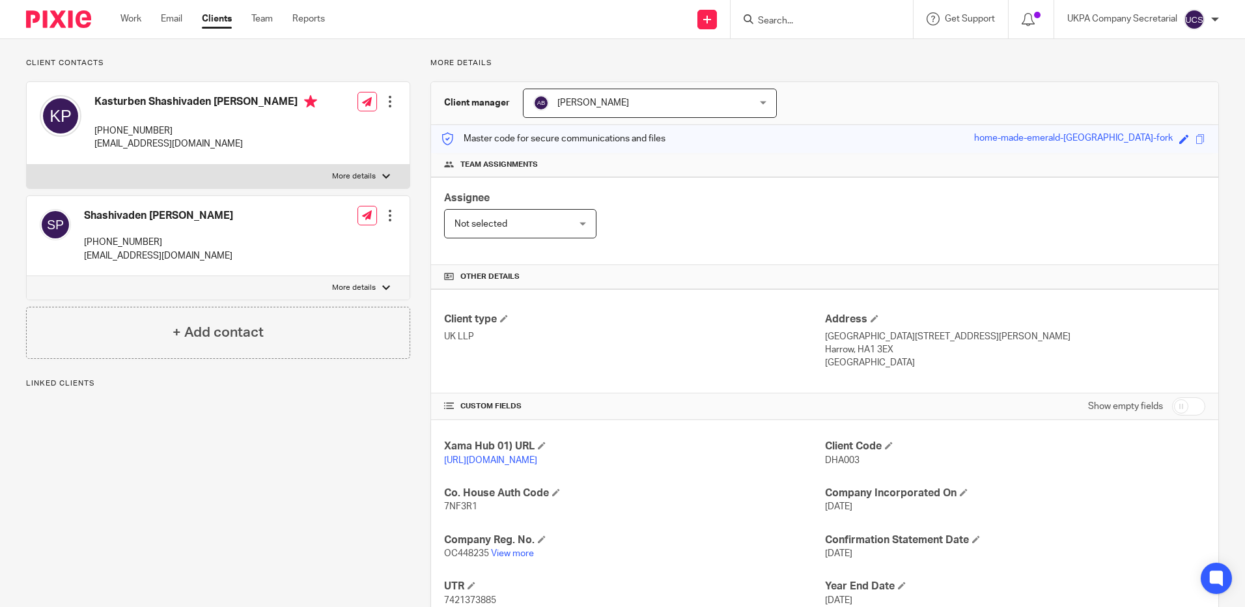
scroll to position [187, 0]
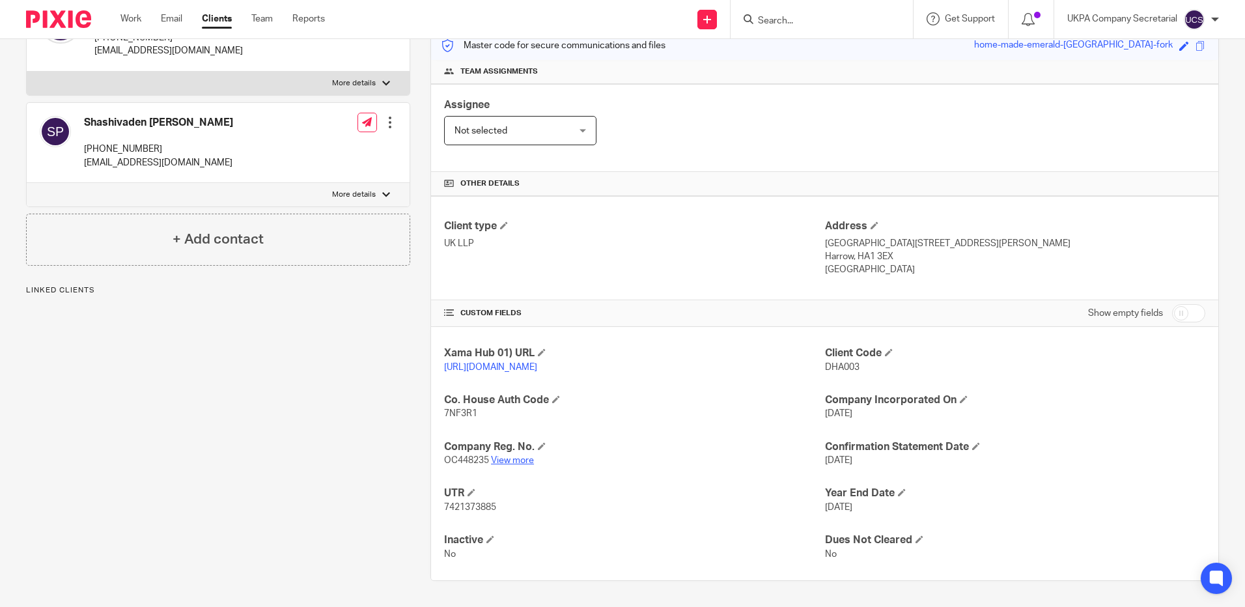
click at [521, 462] on link "View more" at bounding box center [512, 460] width 43 height 9
